Goal: Find specific page/section: Find specific page/section

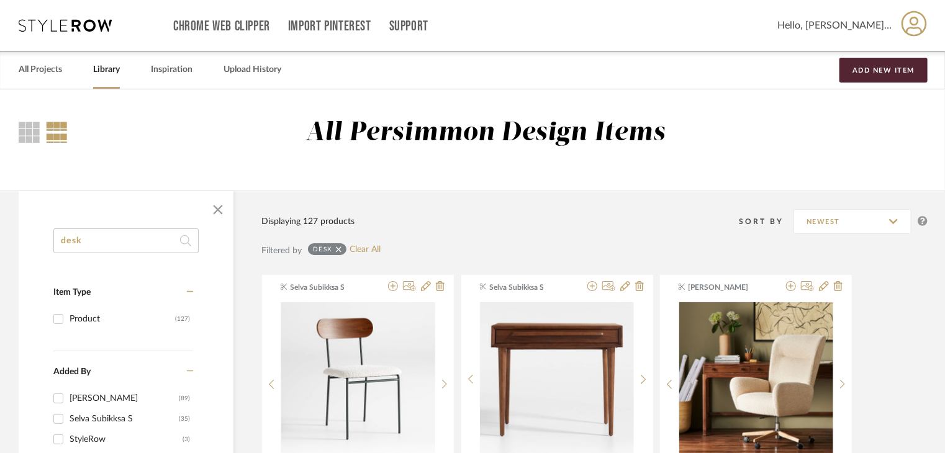
drag, startPoint x: 104, startPoint y: 70, endPoint x: 119, endPoint y: 72, distance: 15.0
click at [104, 70] on link "Library" at bounding box center [106, 69] width 27 height 17
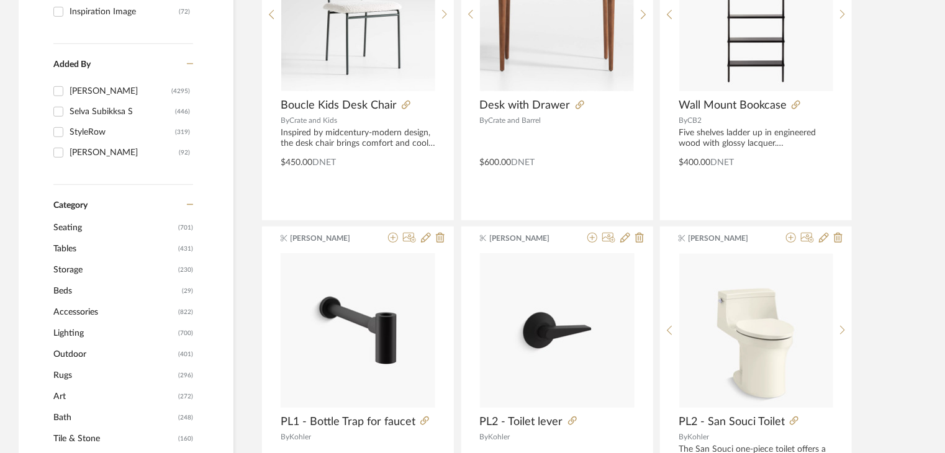
scroll to position [435, 0]
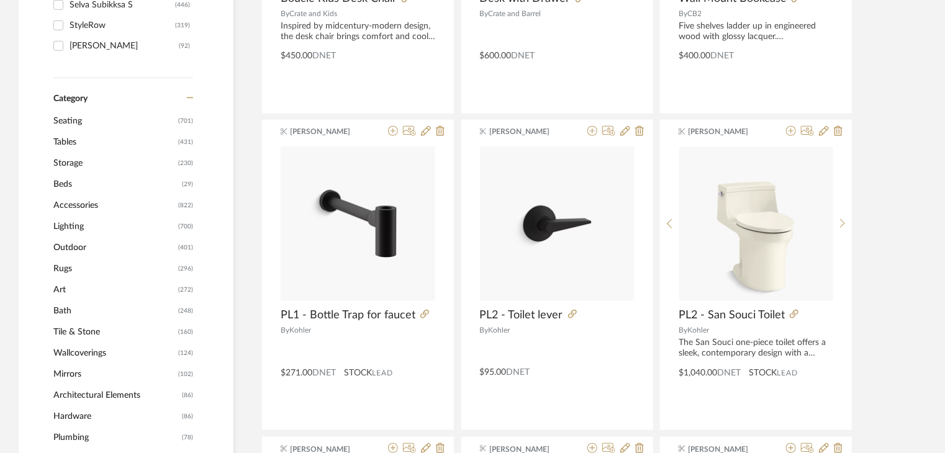
click at [67, 269] on span "Rugs" at bounding box center [114, 268] width 122 height 21
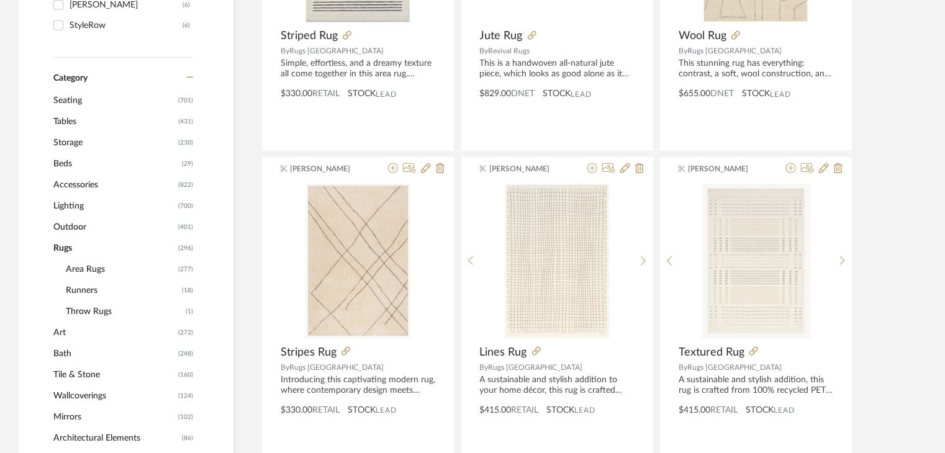
scroll to position [432, 0]
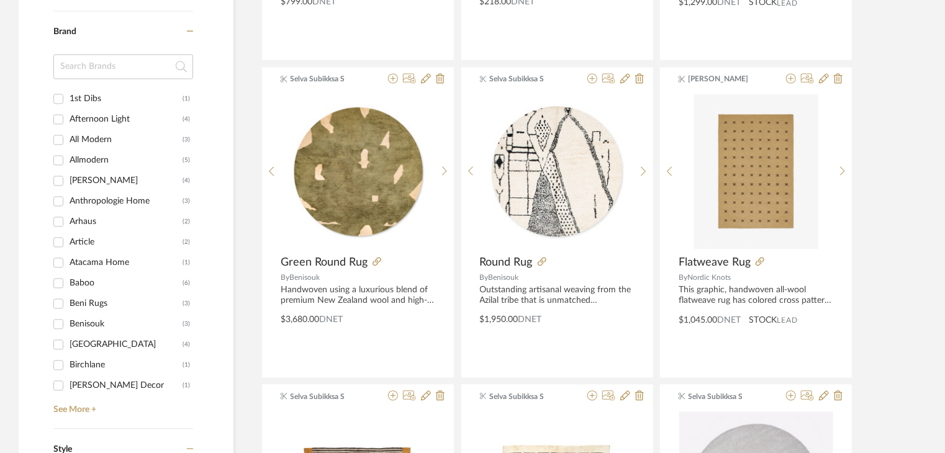
scroll to position [1178, 0]
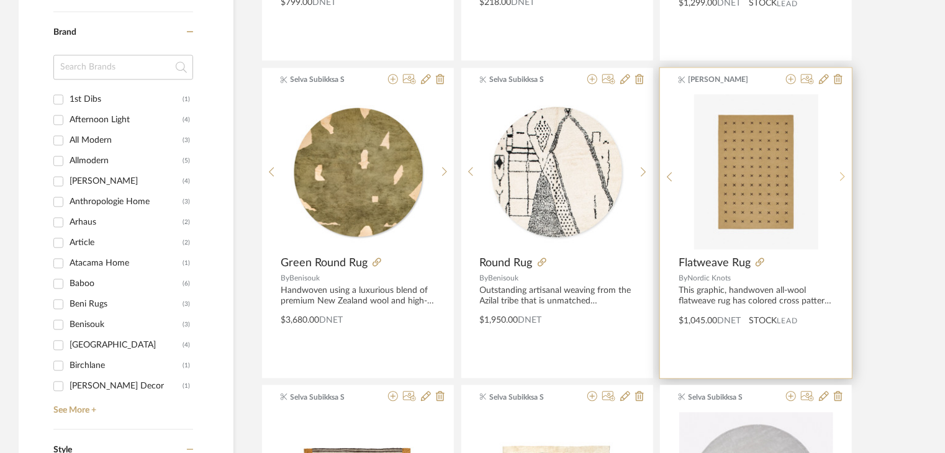
click at [839, 175] on sr-next-btn at bounding box center [842, 177] width 19 height 11
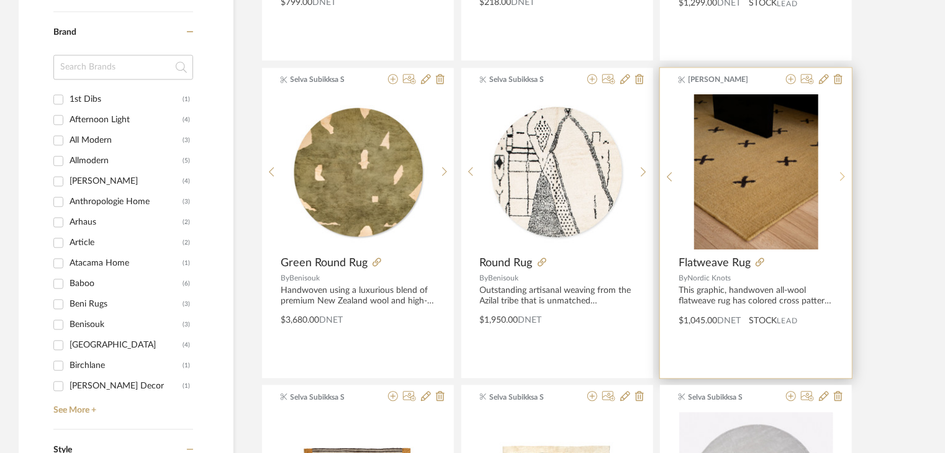
click at [839, 175] on sr-next-btn at bounding box center [842, 177] width 19 height 11
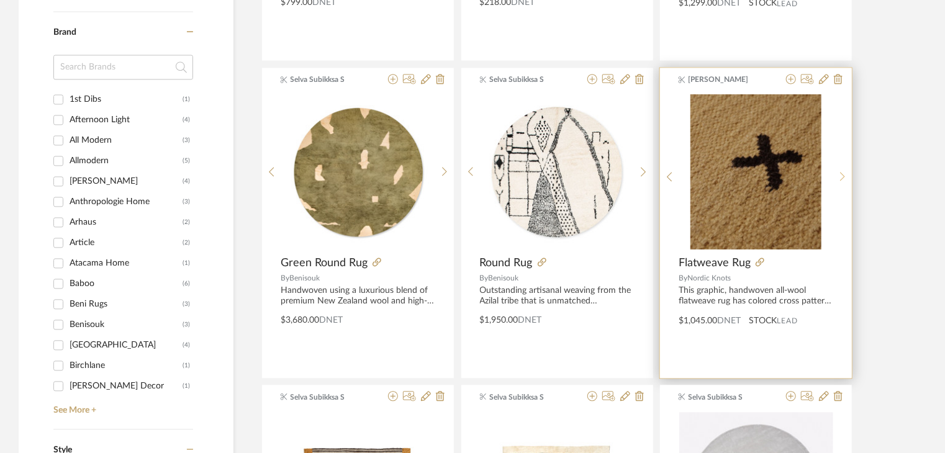
click at [839, 175] on sr-next-btn at bounding box center [842, 177] width 19 height 11
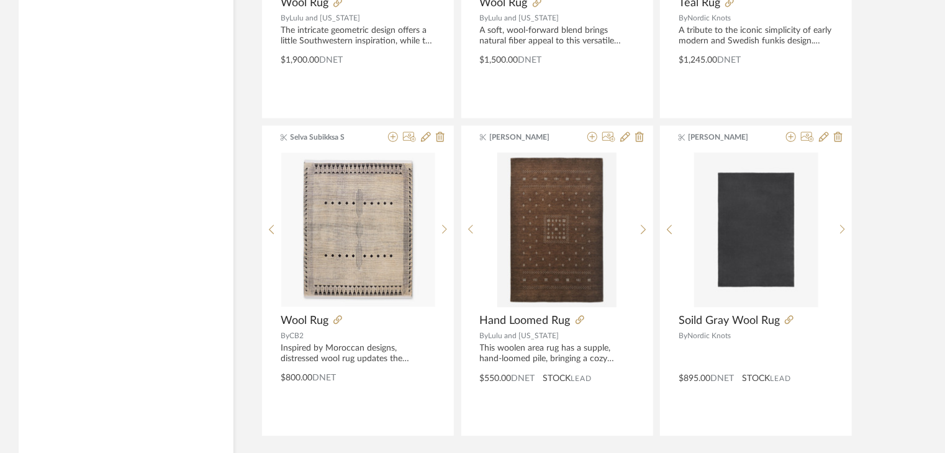
scroll to position [3773, 0]
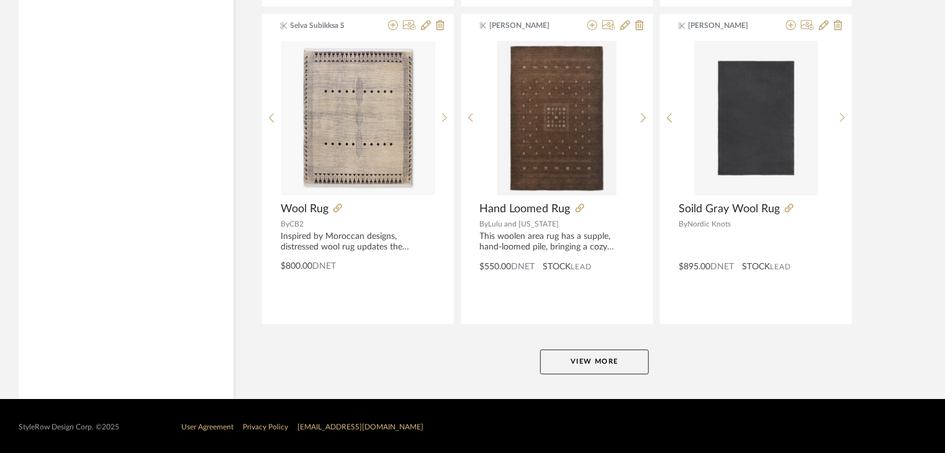
click at [599, 358] on button "View More" at bounding box center [594, 362] width 109 height 25
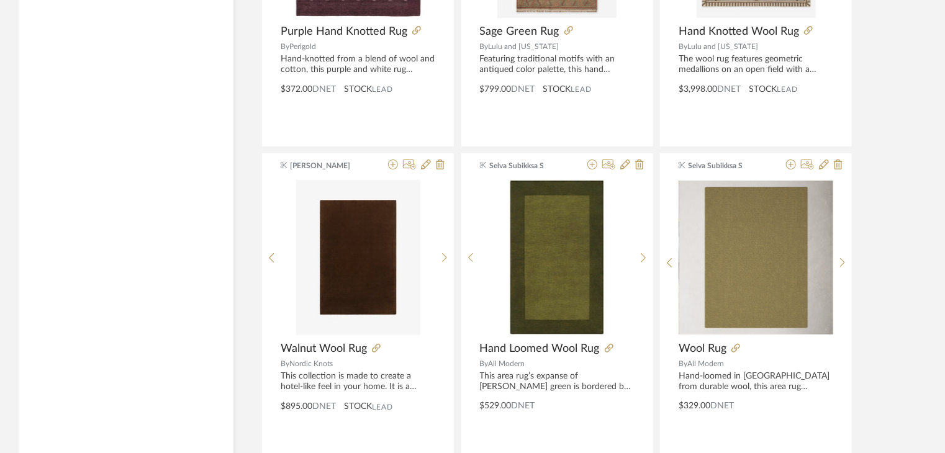
scroll to position [7127, 0]
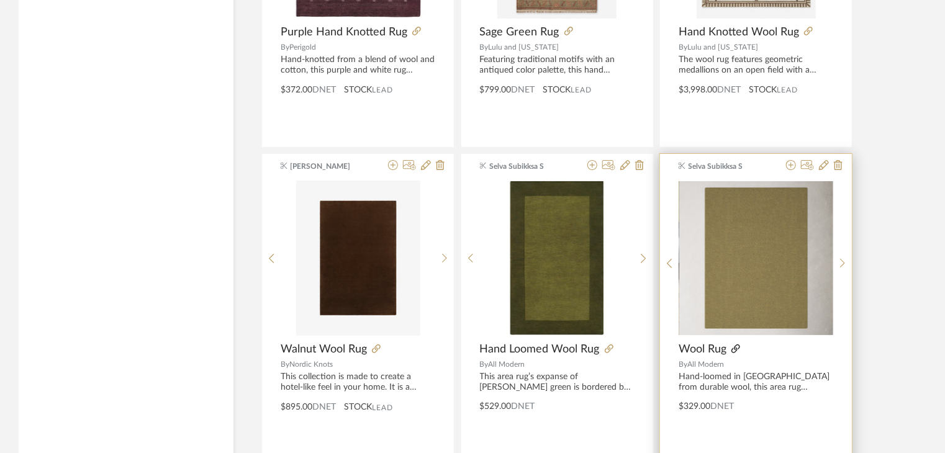
click at [738, 345] on icon at bounding box center [736, 349] width 9 height 9
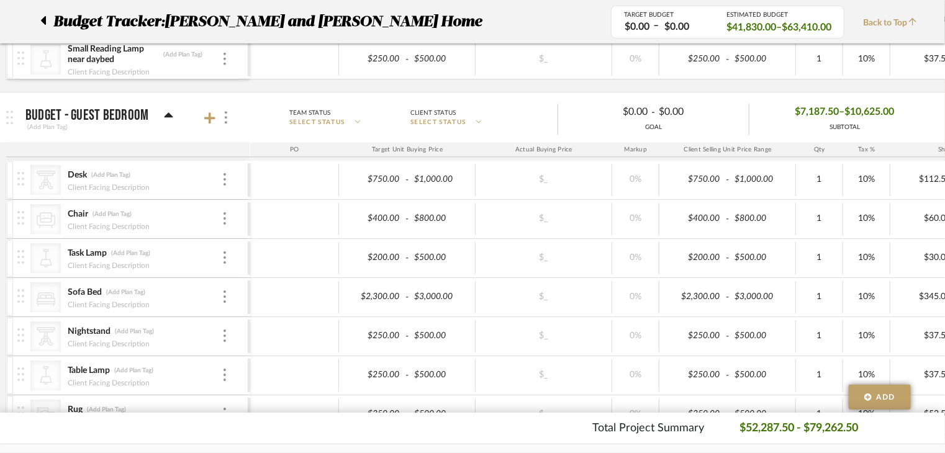
scroll to position [1645, 0]
